Goal: Check status: Check status

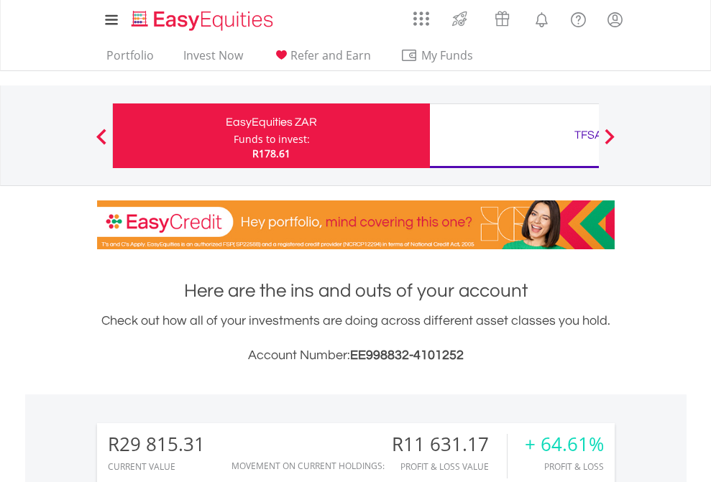
scroll to position [138, 226]
click at [234, 136] on div "Funds to invest:" at bounding box center [272, 139] width 76 height 14
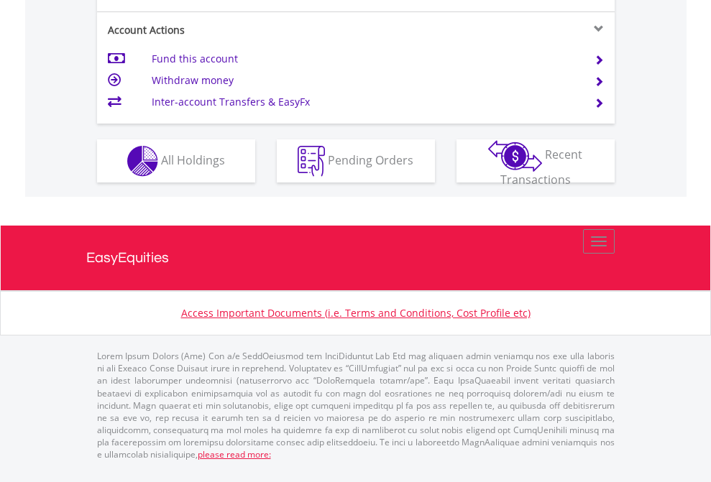
scroll to position [1406, 0]
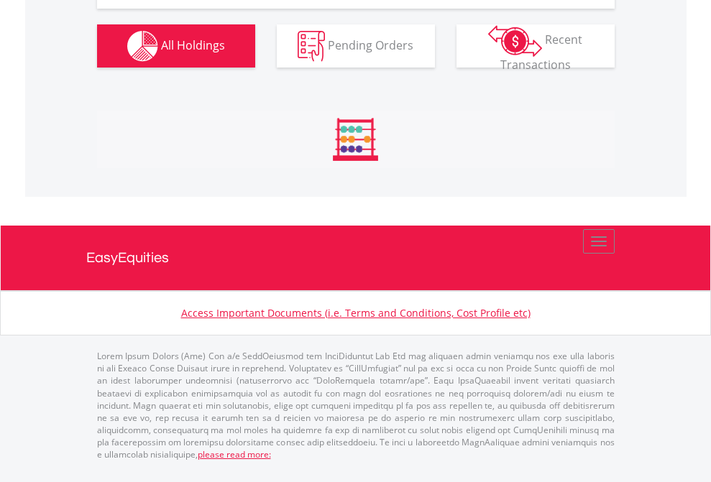
scroll to position [138, 226]
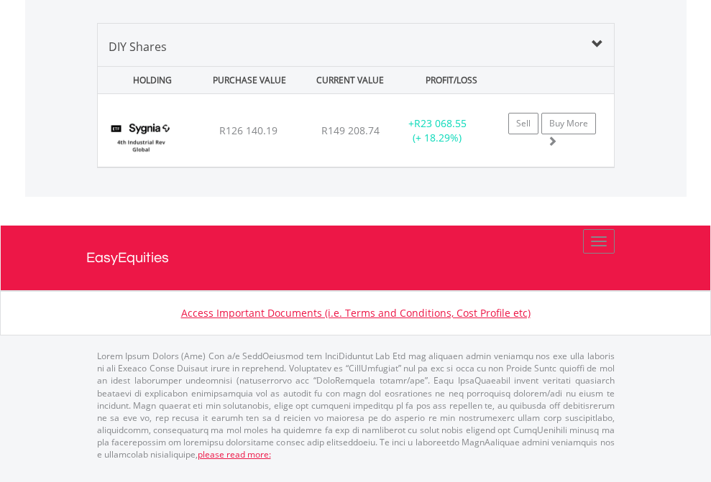
scroll to position [1389, 0]
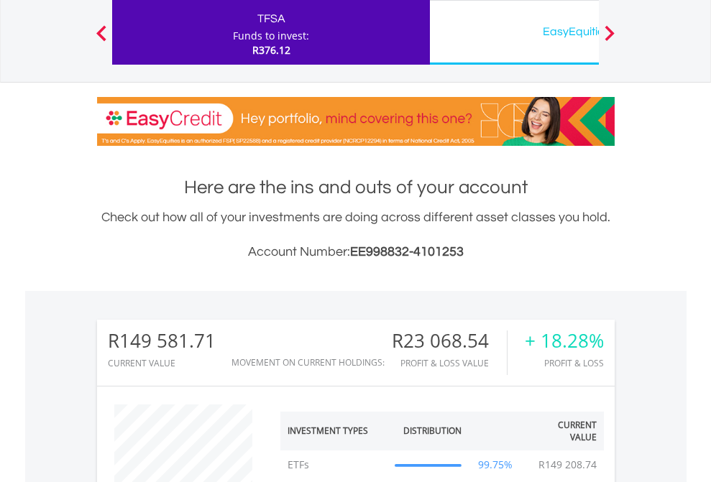
scroll to position [138, 226]
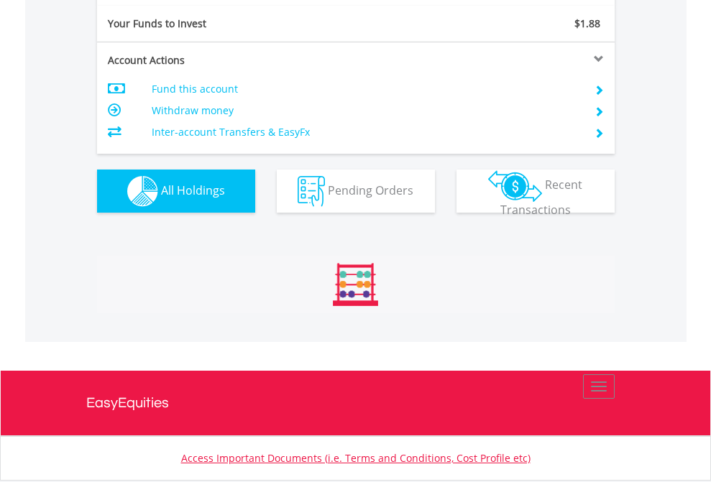
scroll to position [138, 226]
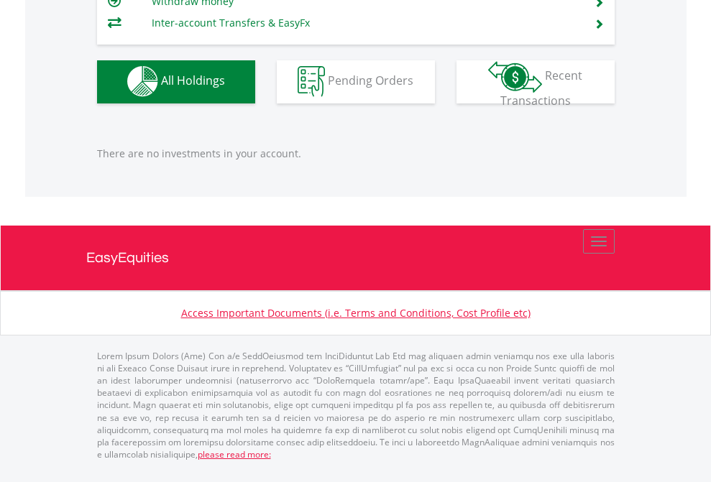
scroll to position [103, 0]
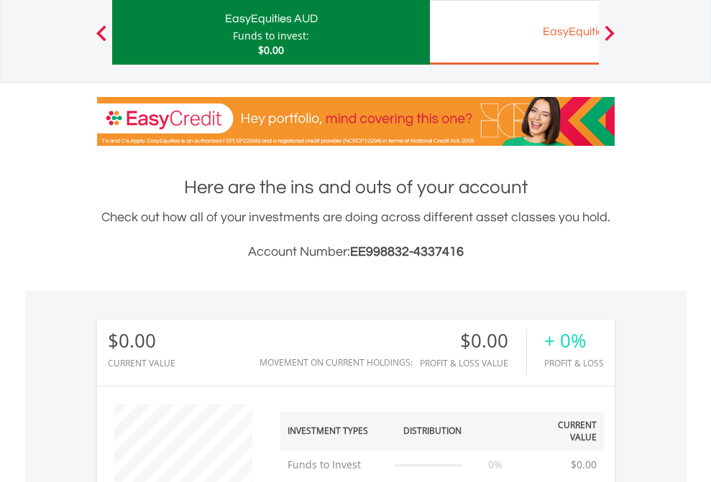
click at [514, 32] on div "EasyEquities EUR" at bounding box center [588, 32] width 300 height 20
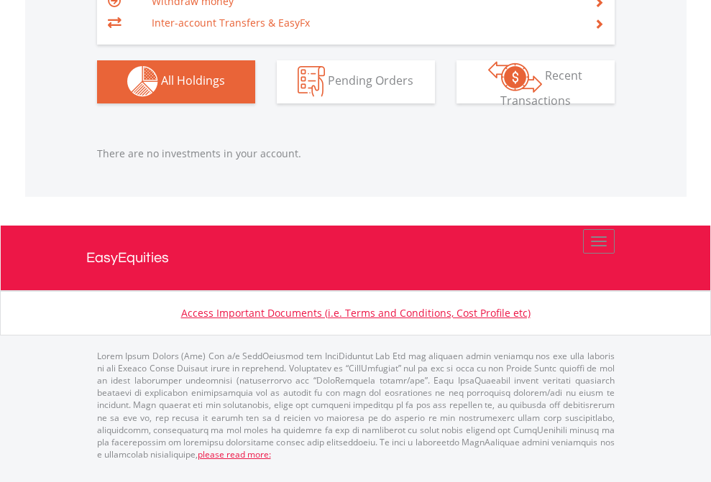
scroll to position [138, 226]
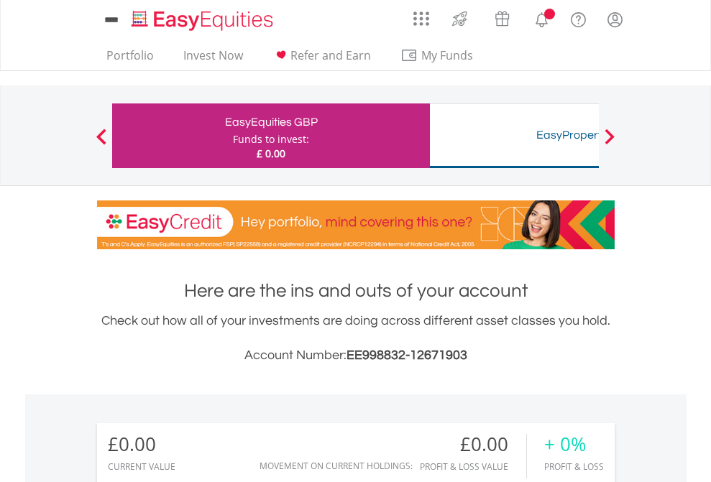
scroll to position [138, 226]
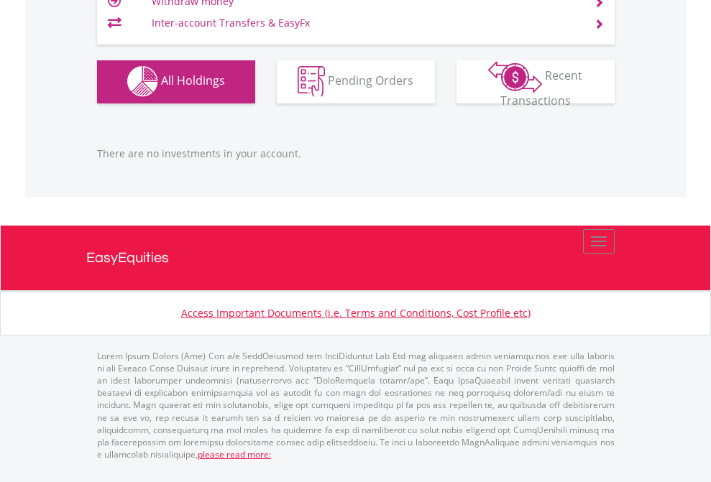
scroll to position [1423, 0]
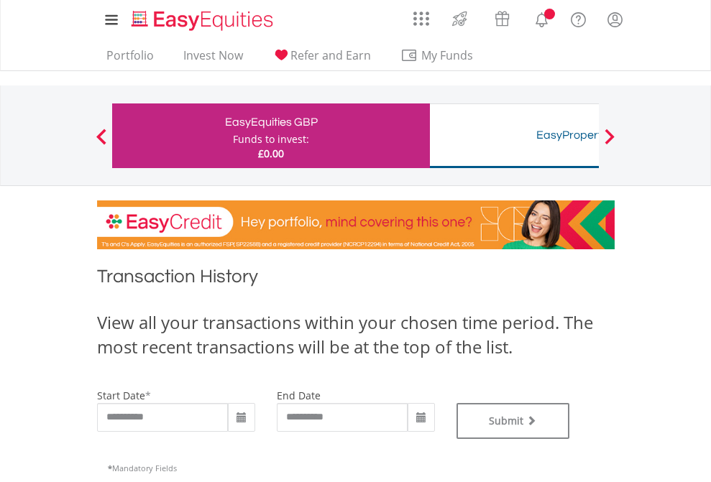
type input "**********"
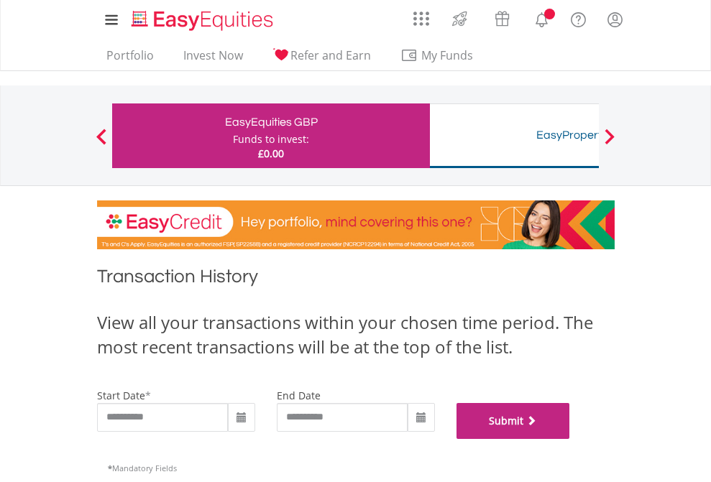
click at [570, 439] on button "Submit" at bounding box center [513, 421] width 114 height 36
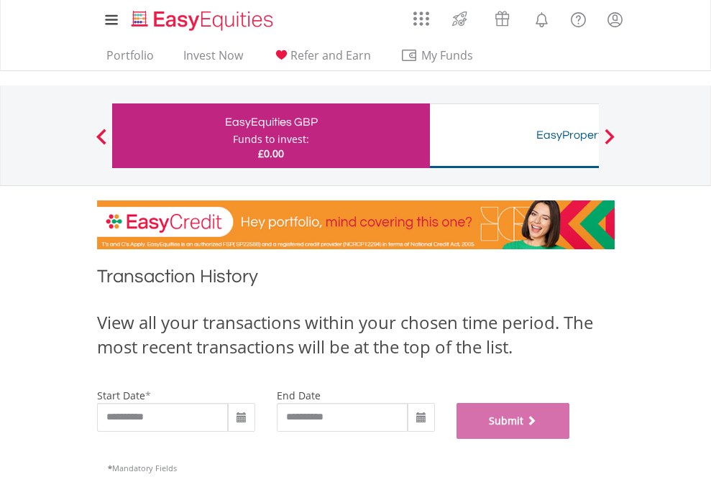
scroll to position [583, 0]
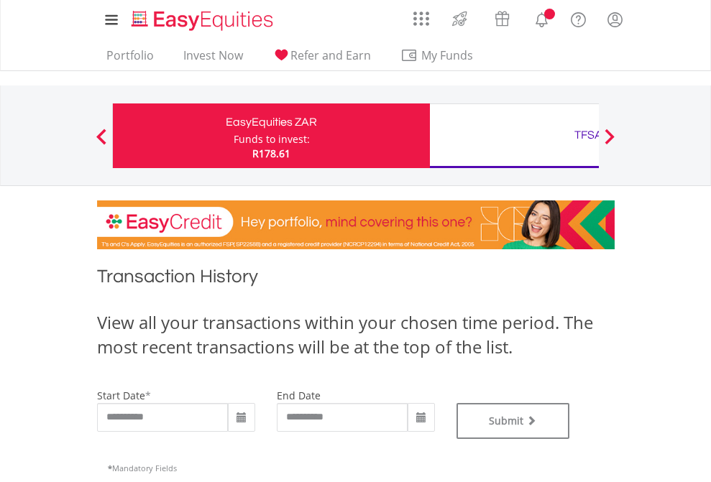
click at [514, 136] on div "TFSA" at bounding box center [588, 135] width 300 height 20
type input "**********"
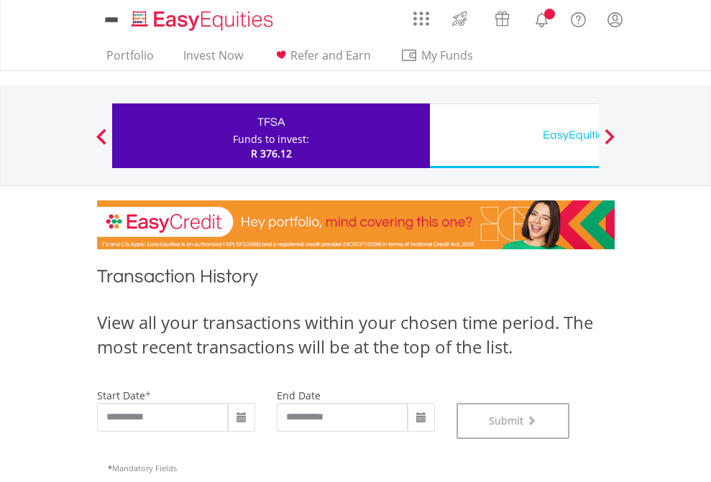
scroll to position [583, 0]
click at [514, 136] on div "EasyEquities USD" at bounding box center [588, 135] width 300 height 20
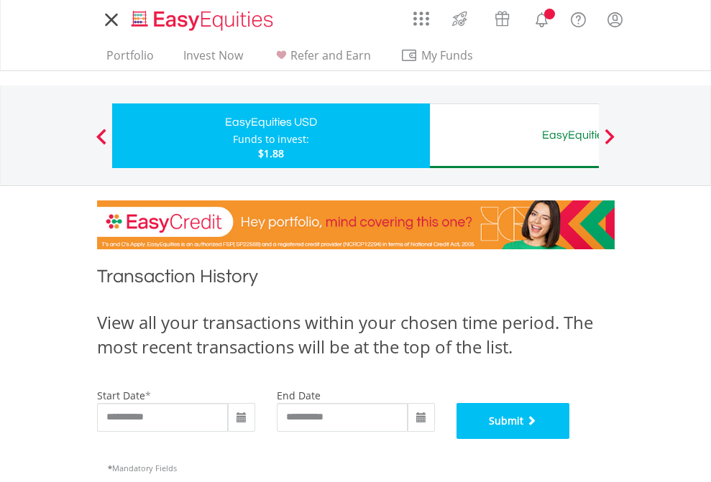
click at [570, 439] on button "Submit" at bounding box center [513, 421] width 114 height 36
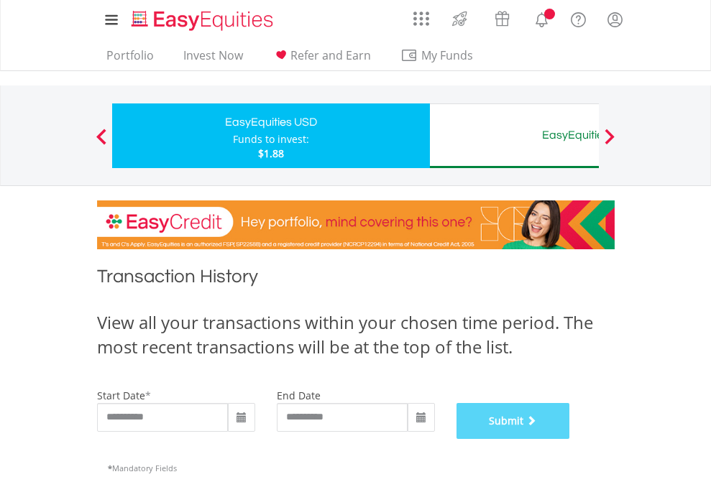
scroll to position [583, 0]
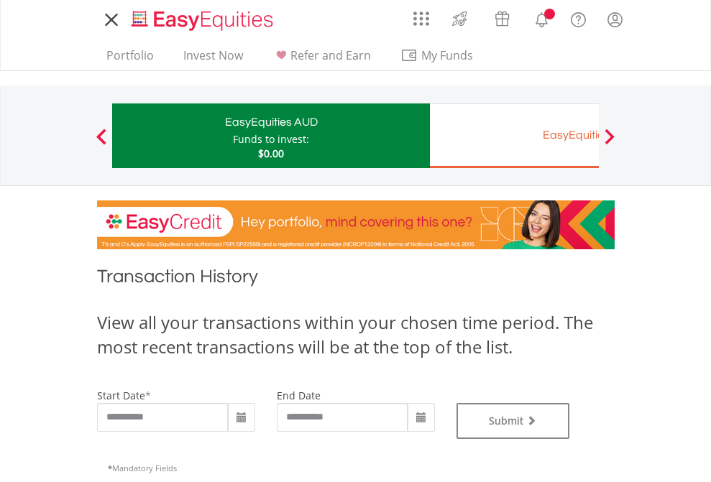
type input "**********"
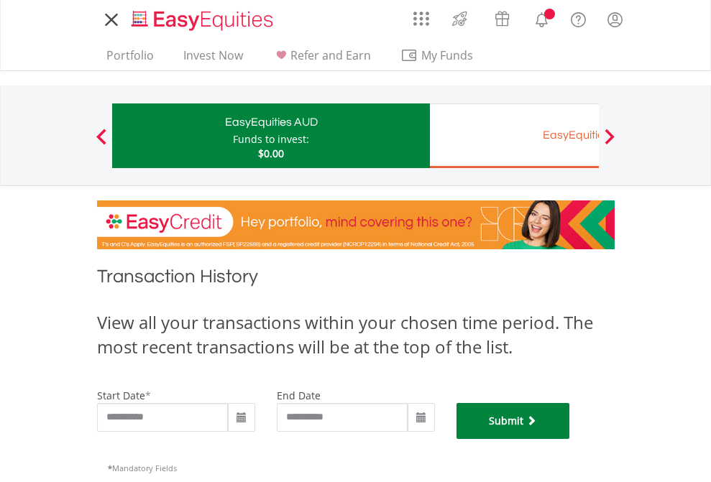
click at [570, 439] on button "Submit" at bounding box center [513, 421] width 114 height 36
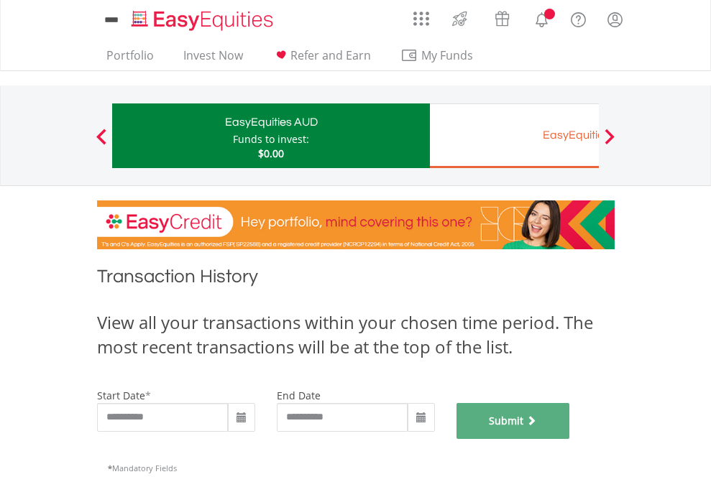
scroll to position [583, 0]
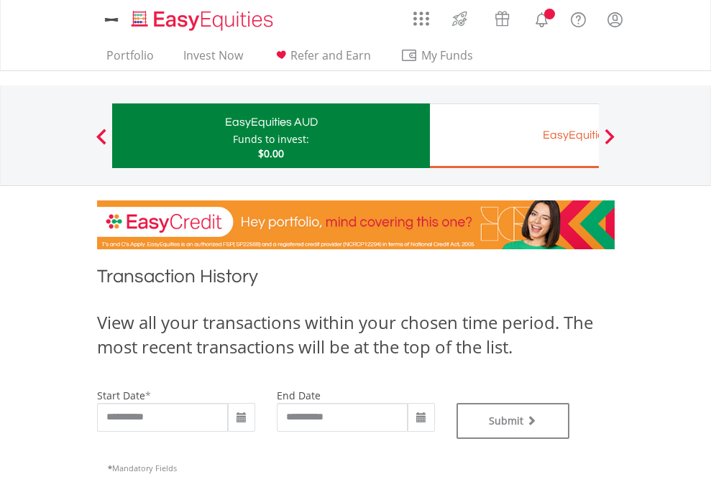
click at [514, 136] on div "EasyEquities EUR" at bounding box center [588, 135] width 300 height 20
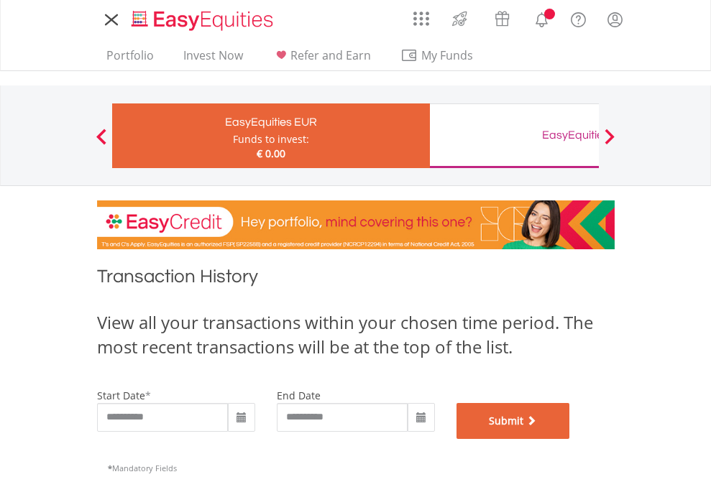
click at [570, 439] on button "Submit" at bounding box center [513, 421] width 114 height 36
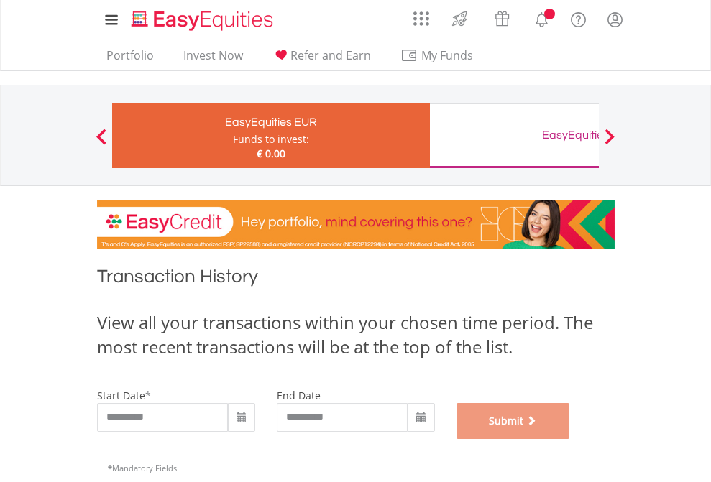
scroll to position [583, 0]
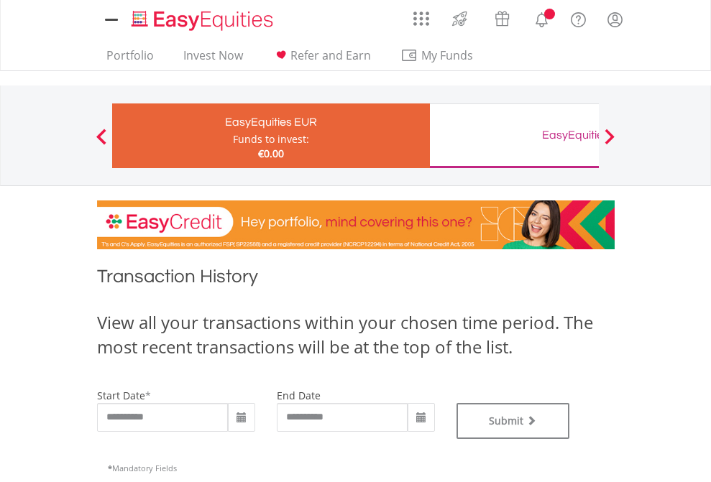
click at [514, 136] on div "EasyEquities GBP" at bounding box center [588, 135] width 300 height 20
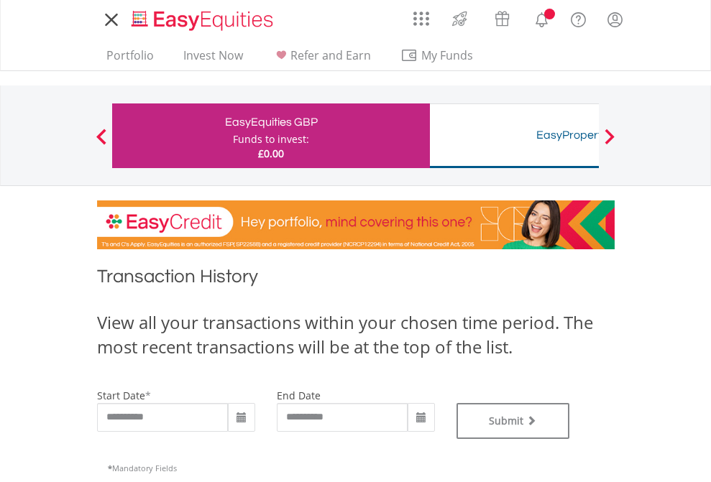
type input "**********"
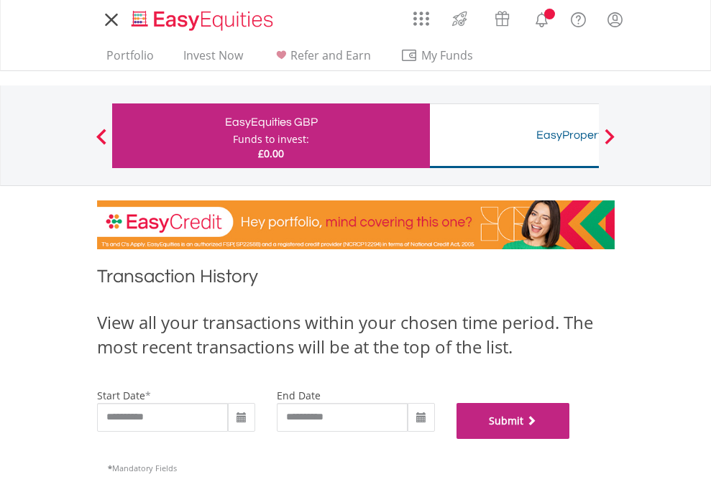
click at [570, 439] on button "Submit" at bounding box center [513, 421] width 114 height 36
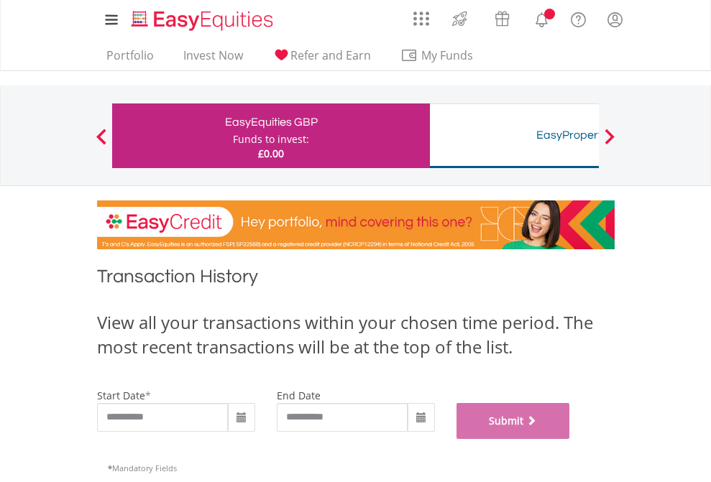
scroll to position [583, 0]
